Goal: Task Accomplishment & Management: Manage account settings

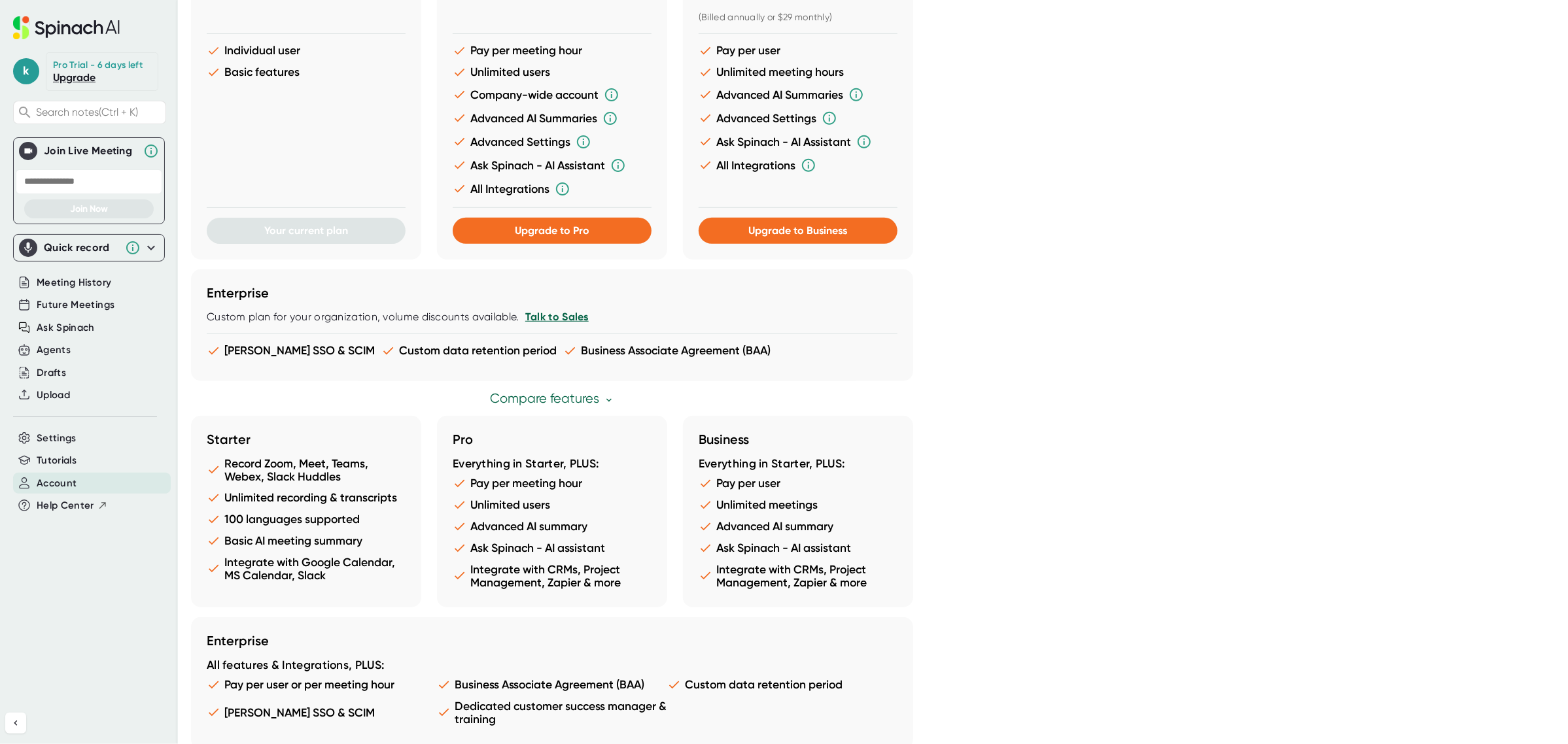
scroll to position [478, 0]
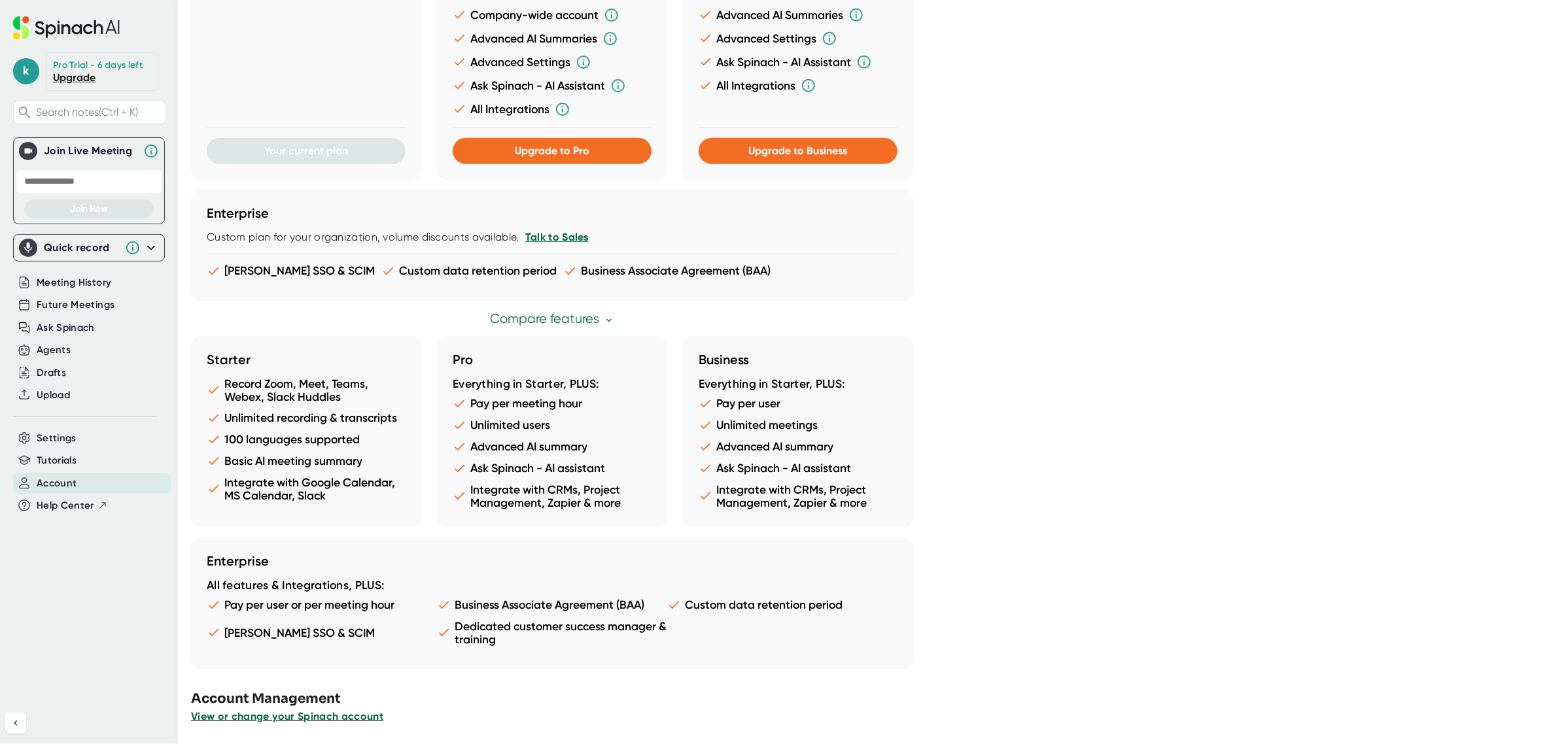
click at [269, 718] on span "View or change your Spinach account" at bounding box center [287, 716] width 193 height 13
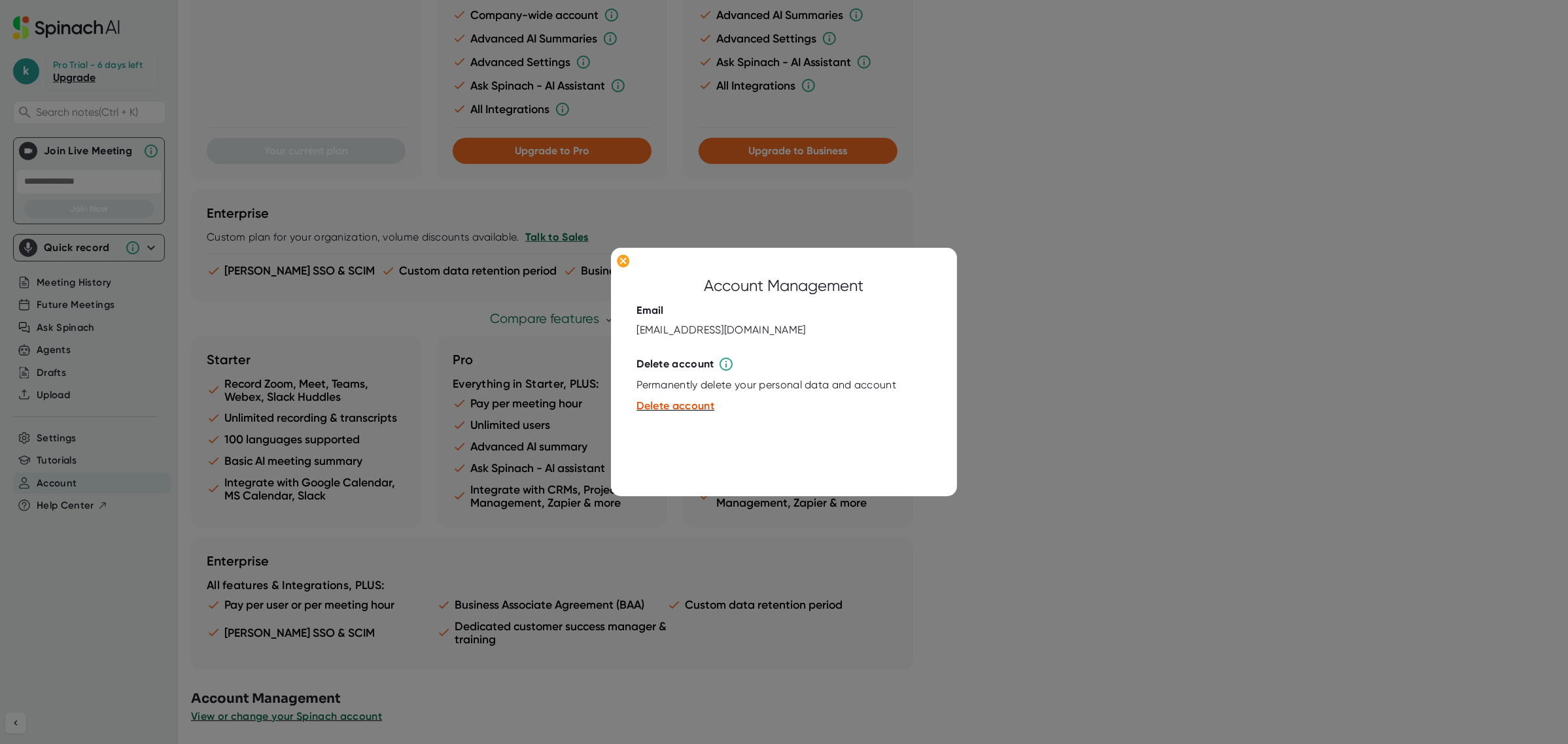
click at [308, 609] on div at bounding box center [784, 372] width 1568 height 744
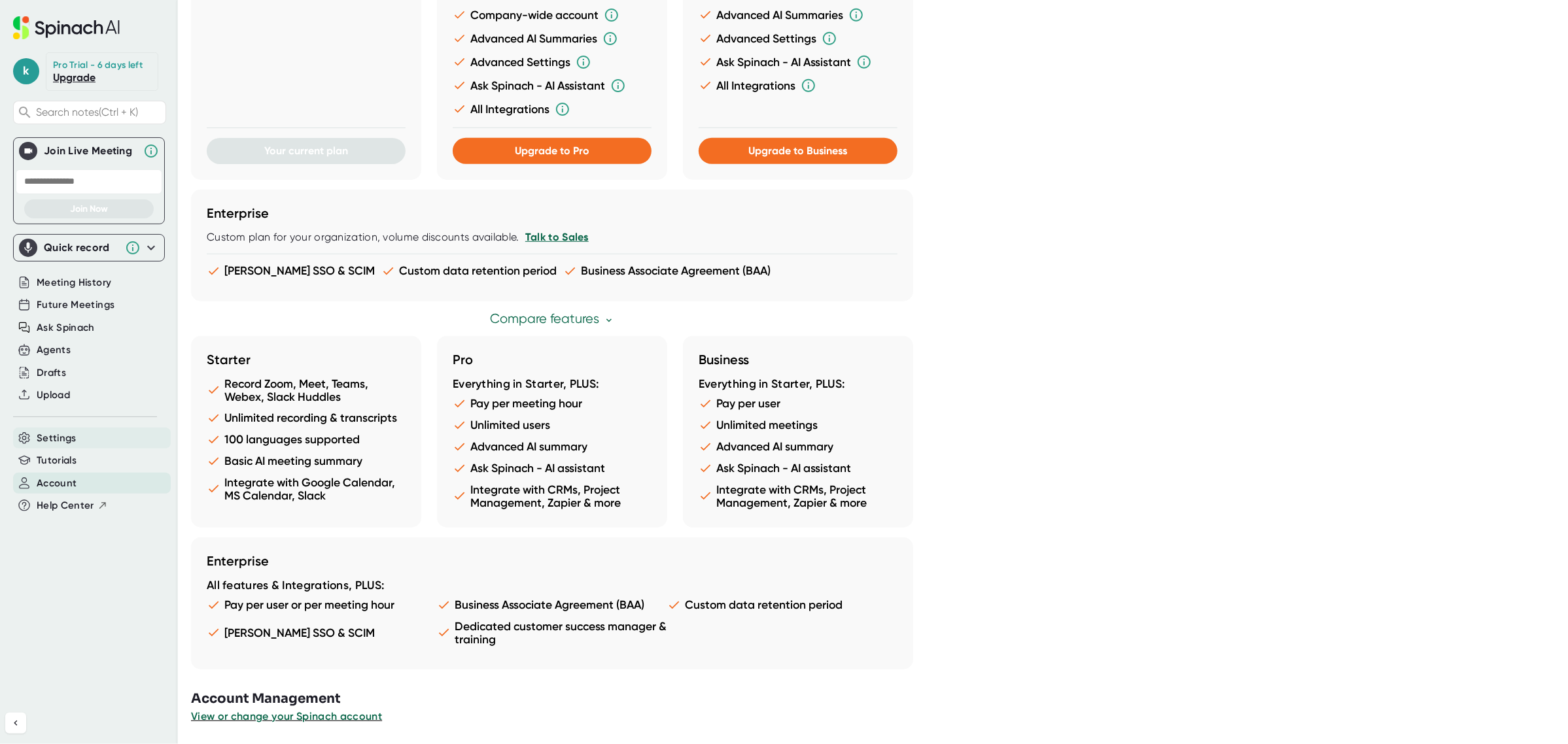
click at [120, 432] on div "Settings" at bounding box center [92, 439] width 158 height 22
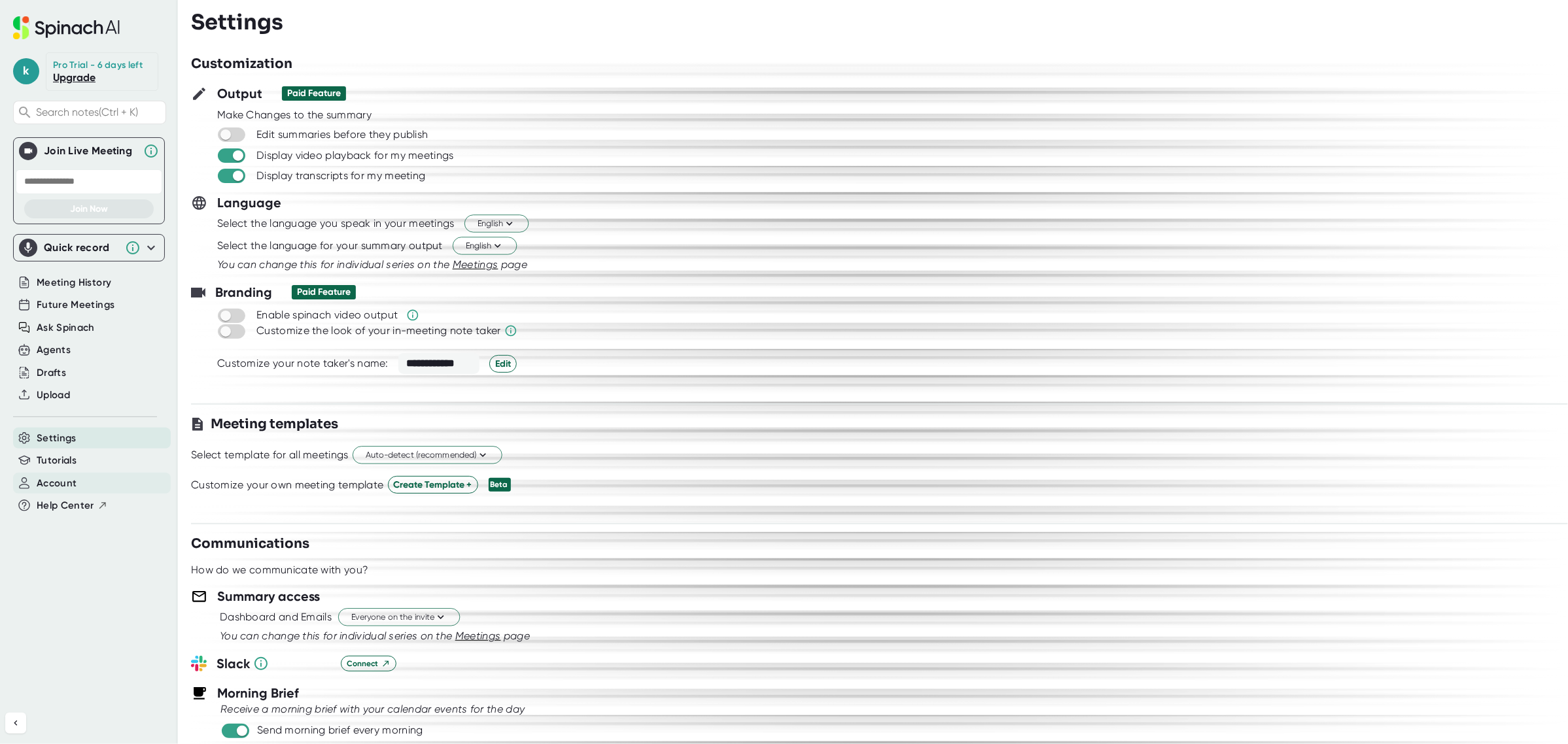
click at [102, 484] on div "Account" at bounding box center [92, 484] width 158 height 22
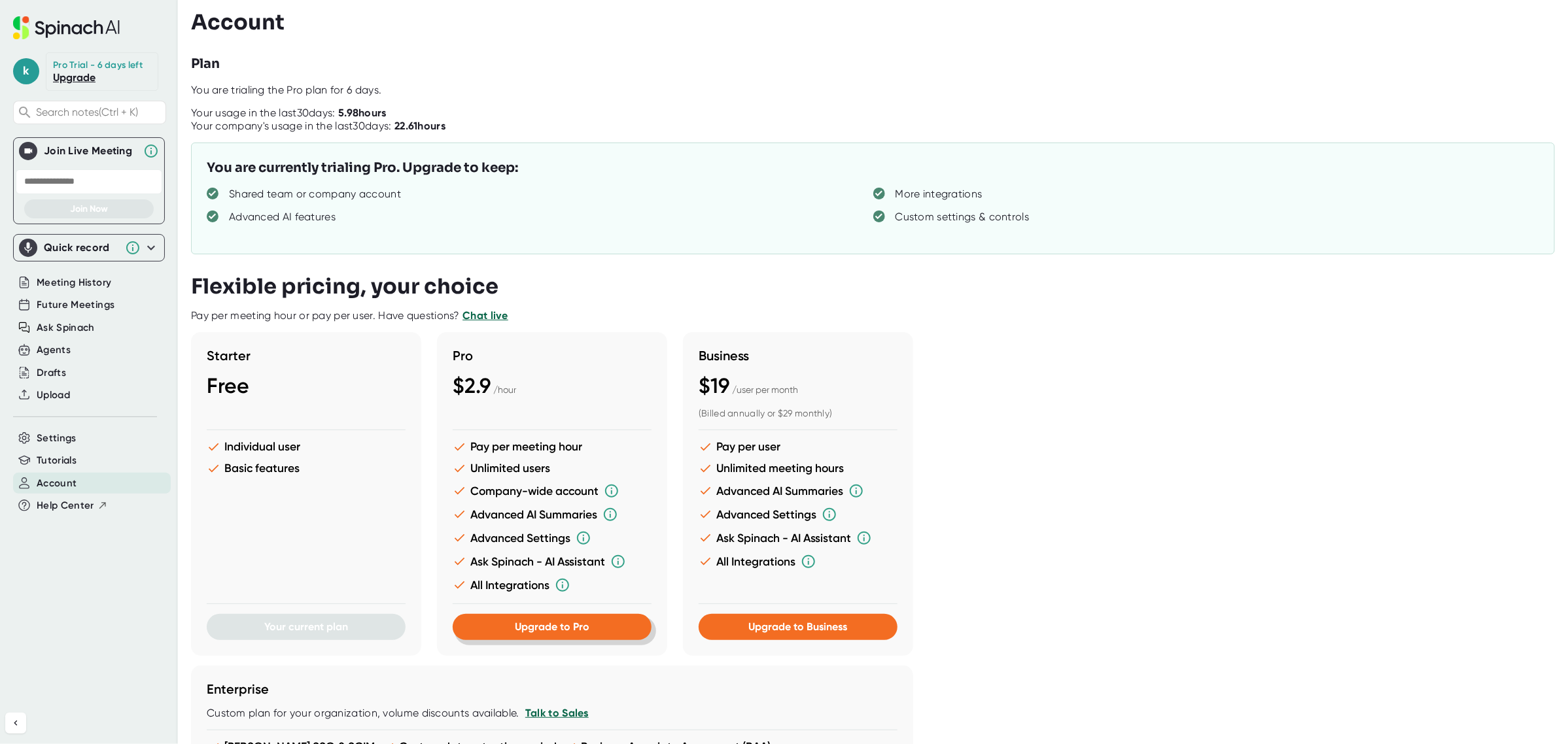
click at [600, 624] on button "Upgrade to Pro" at bounding box center [552, 627] width 199 height 26
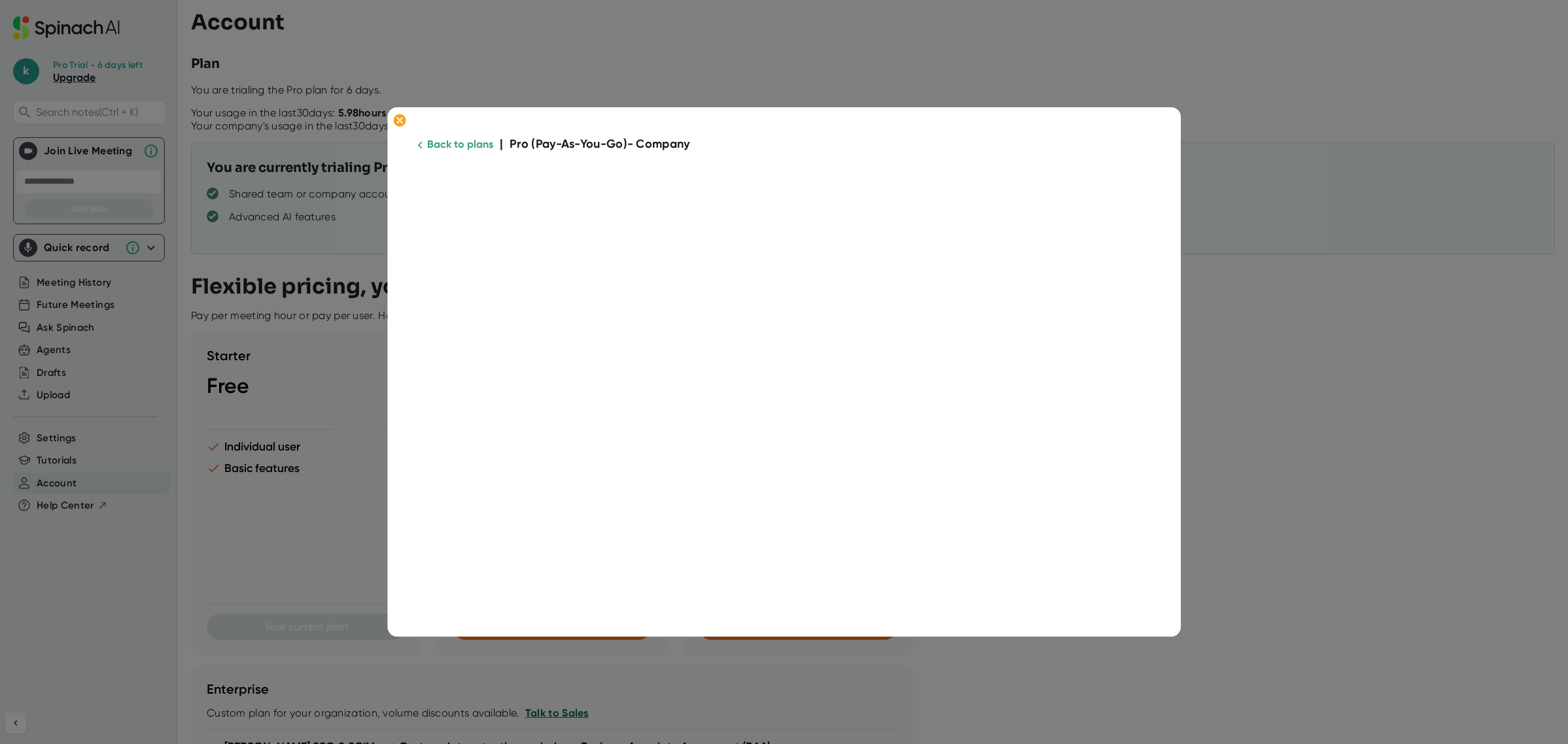
click at [1430, 129] on div at bounding box center [784, 372] width 1568 height 744
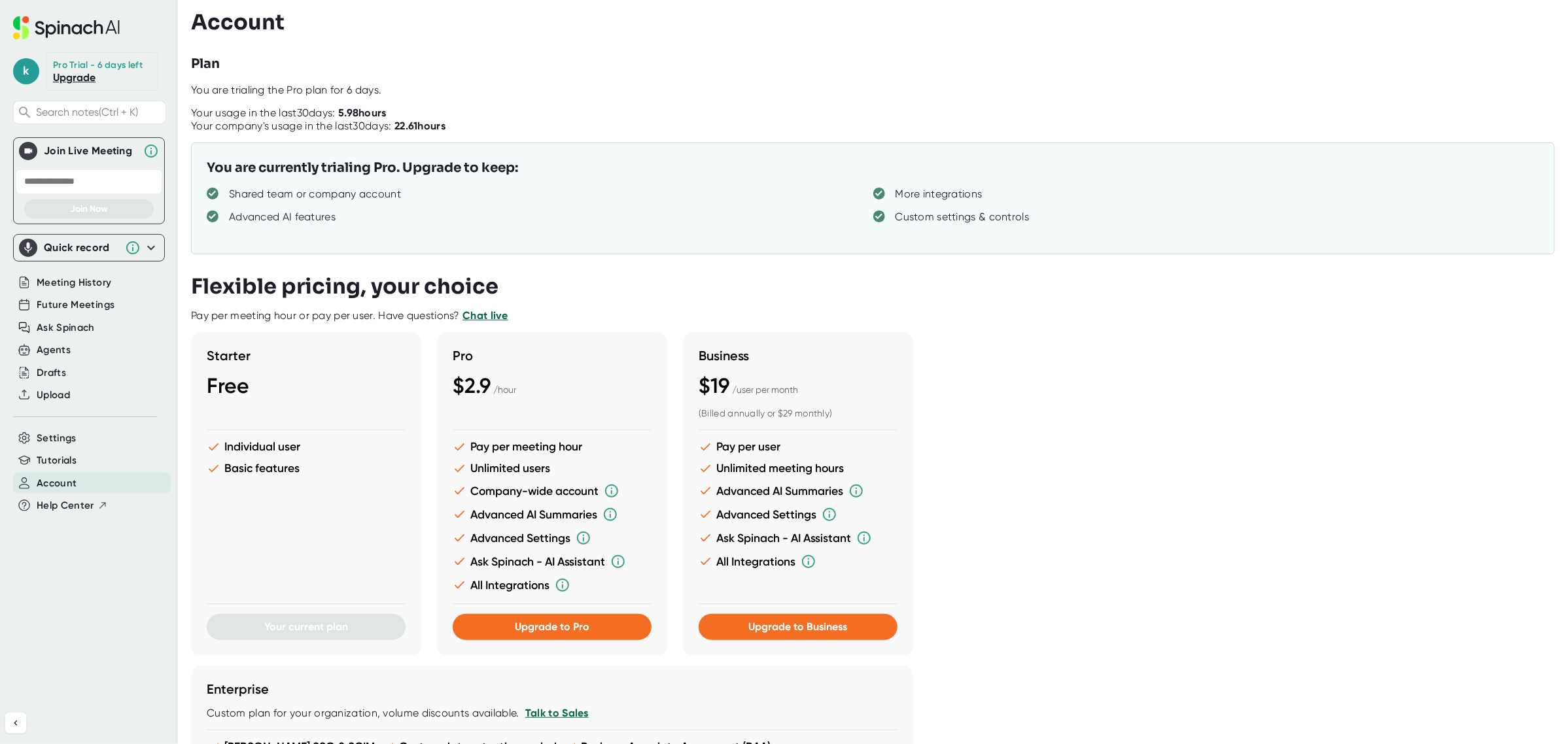
click at [59, 74] on link "Upgrade" at bounding box center [74, 77] width 43 height 13
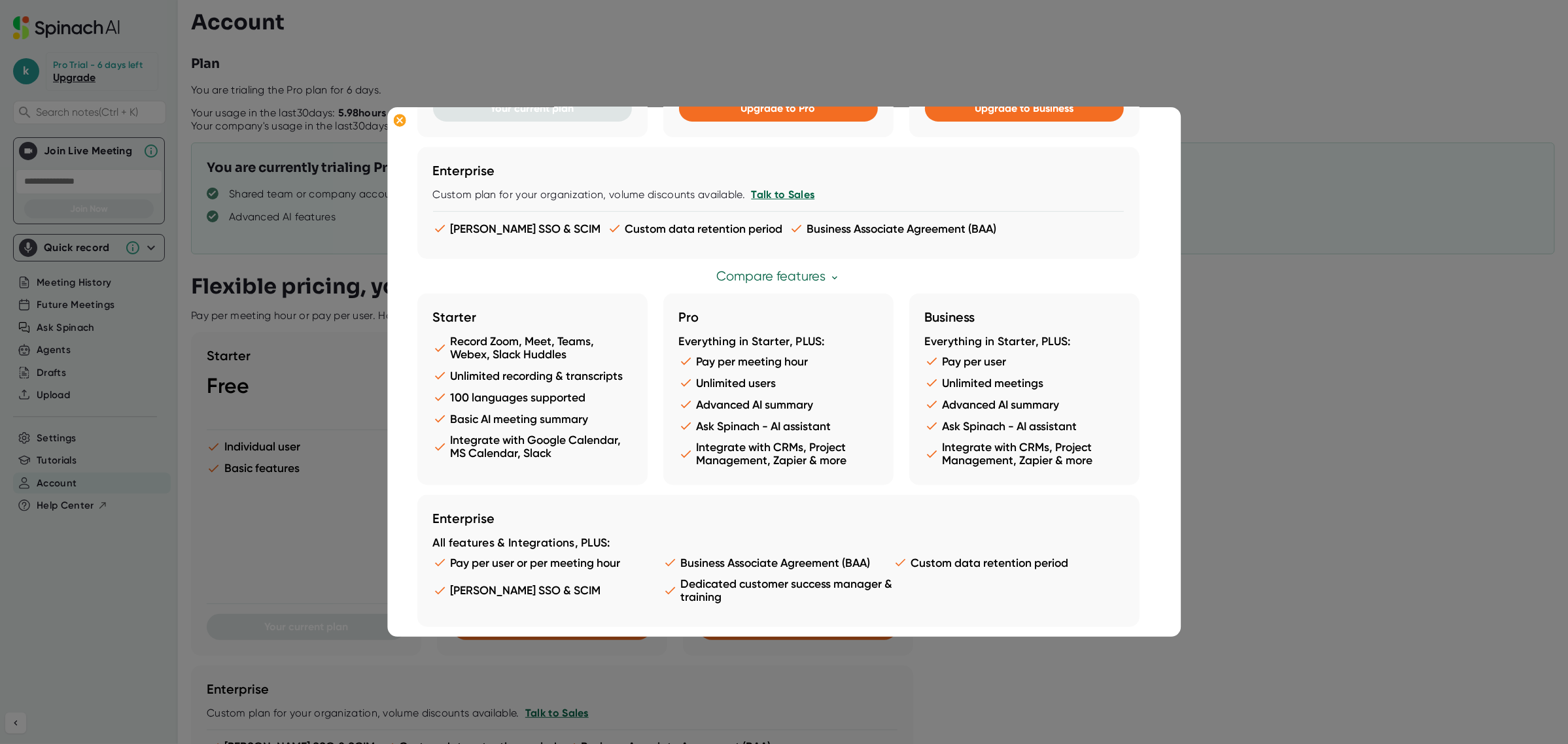
scroll to position [919, 0]
click at [1408, 367] on div at bounding box center [784, 372] width 1568 height 744
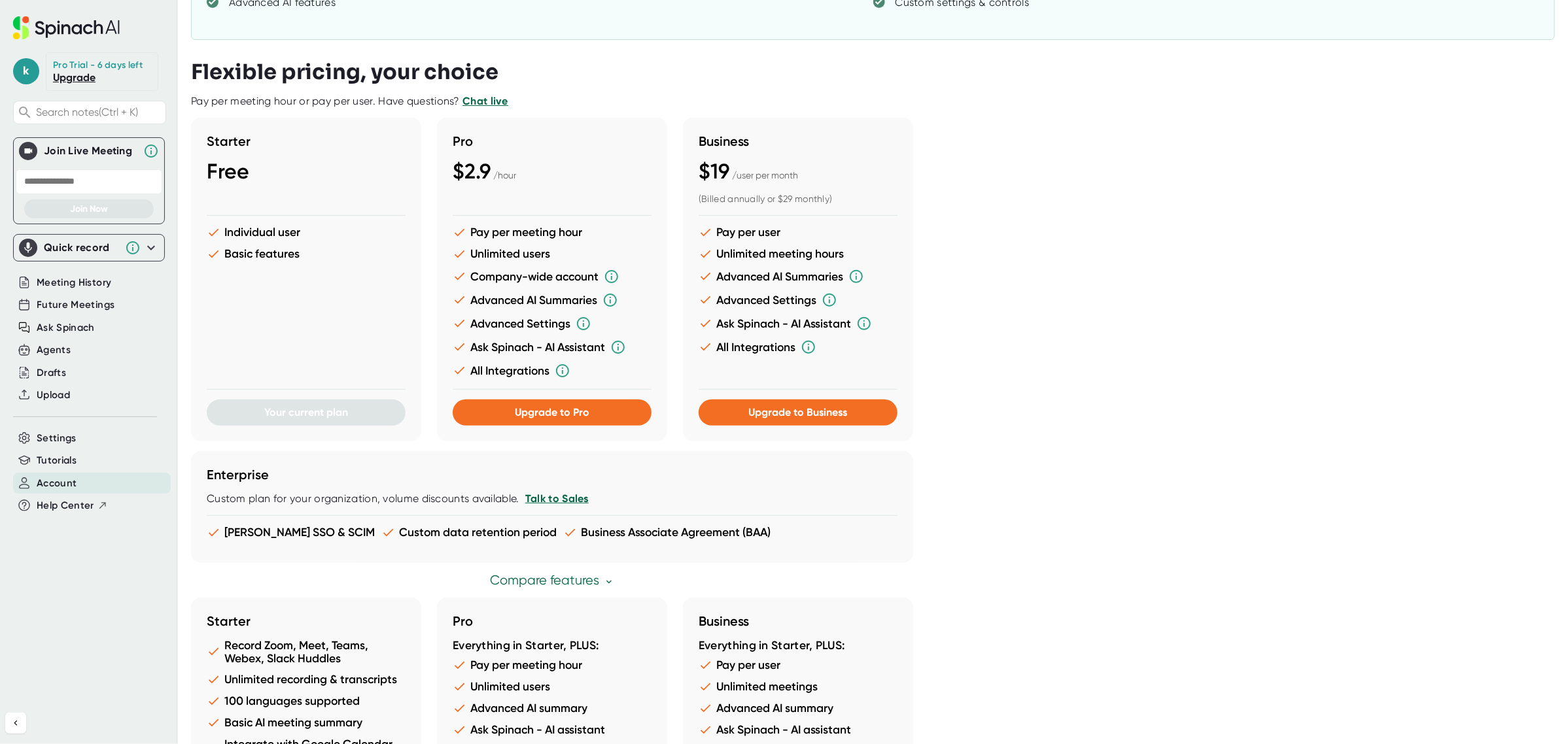
scroll to position [478, 0]
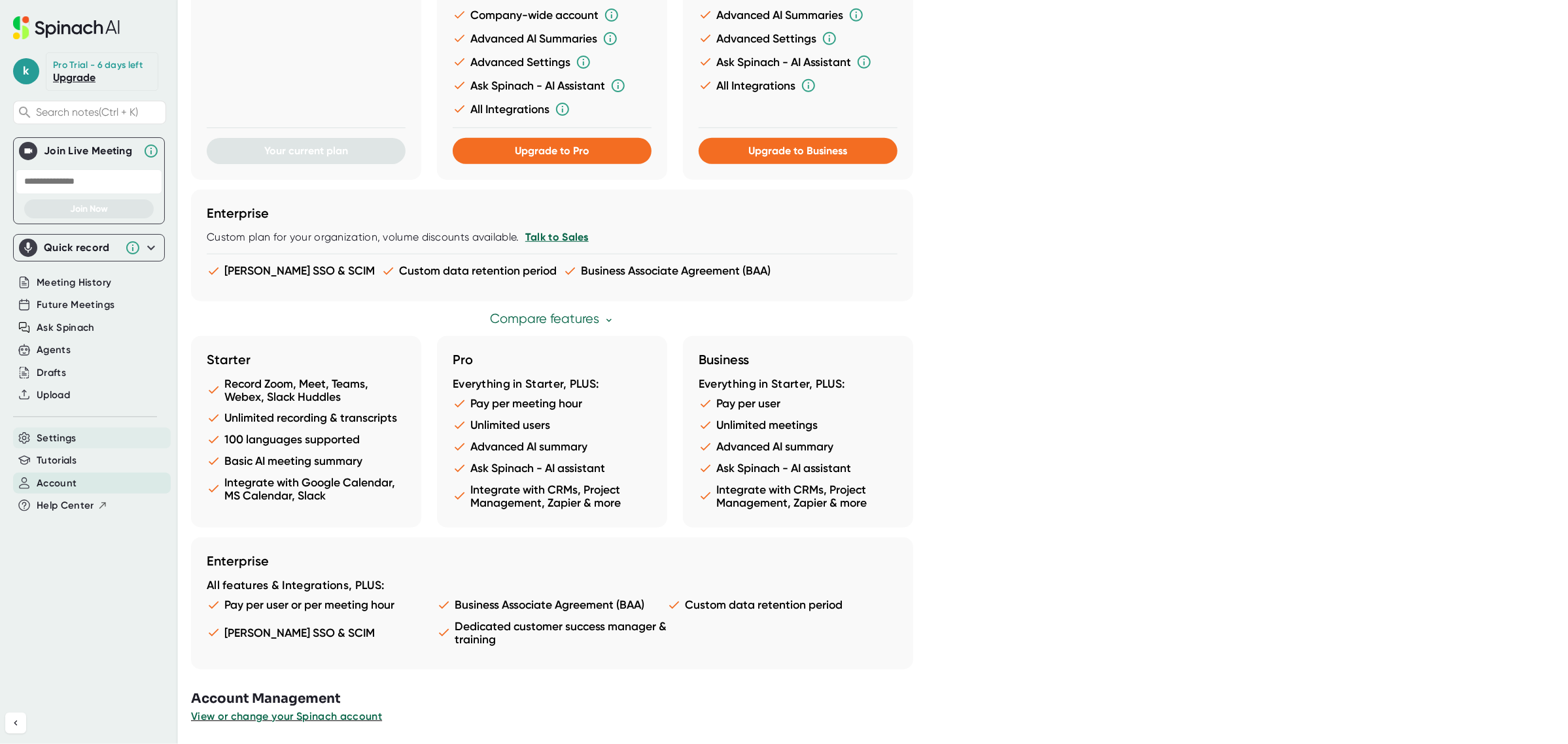
click at [70, 433] on span "Settings" at bounding box center [56, 439] width 40 height 15
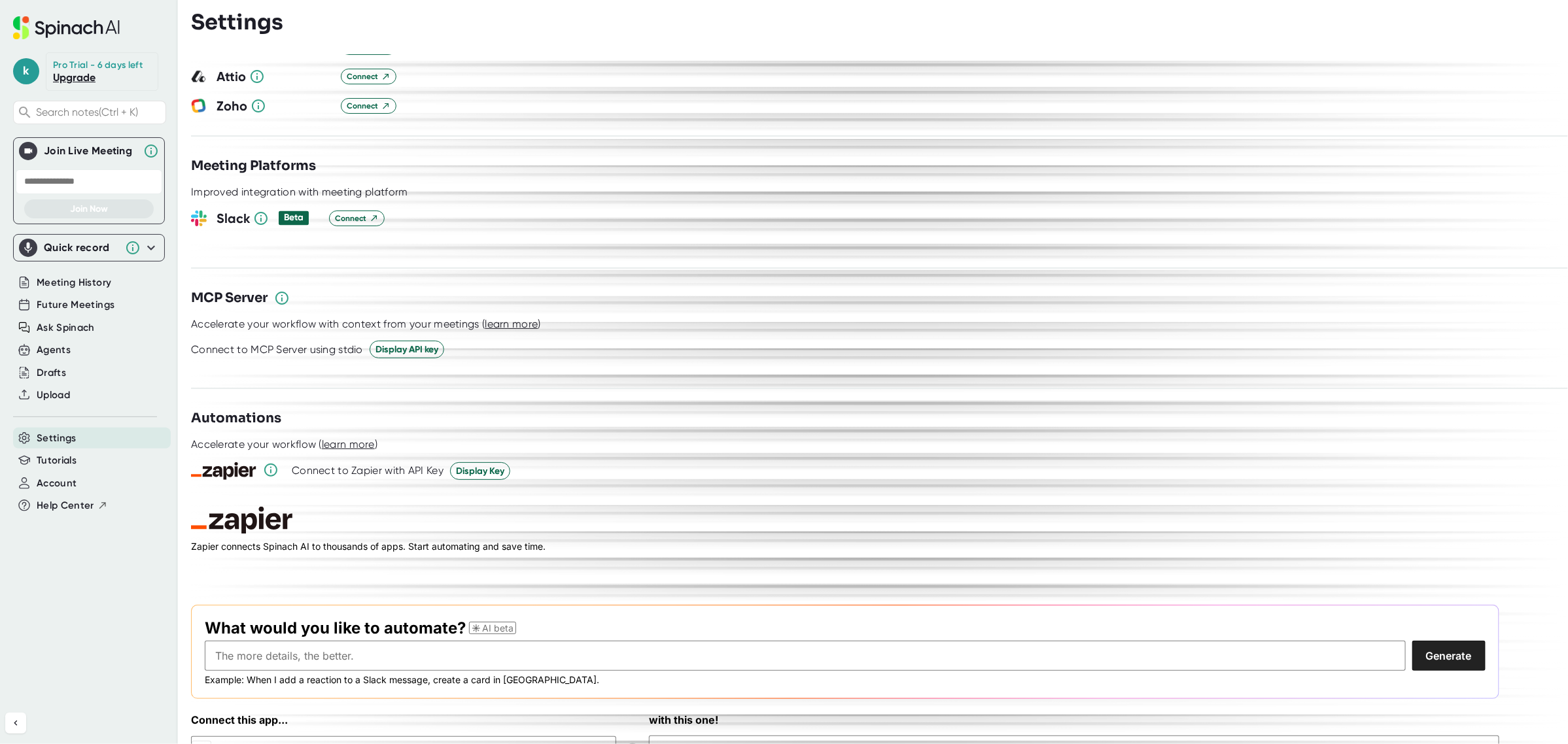
scroll to position [1527, 0]
